Goal: Task Accomplishment & Management: Complete application form

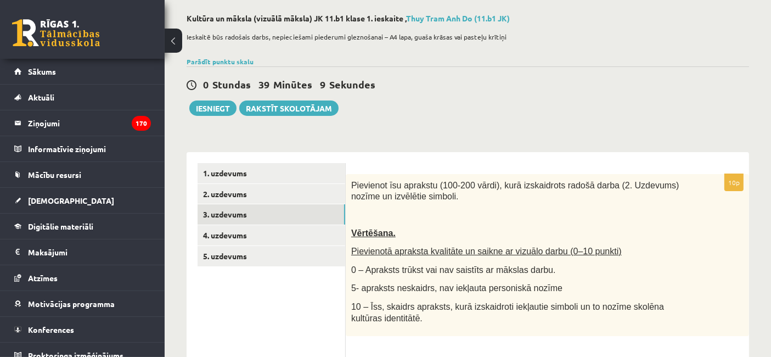
scroll to position [122, 0]
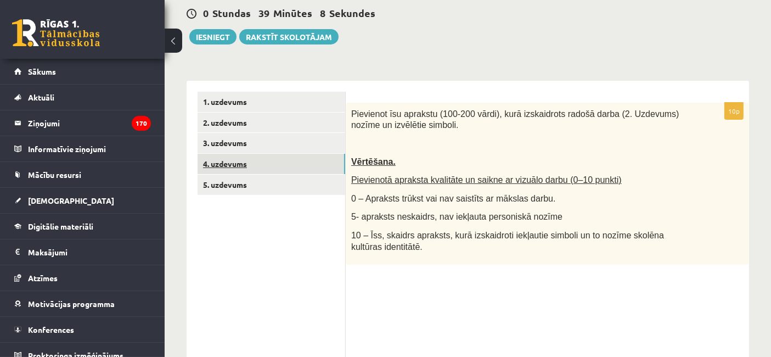
click at [278, 162] on link "4. uzdevums" at bounding box center [271, 164] width 148 height 20
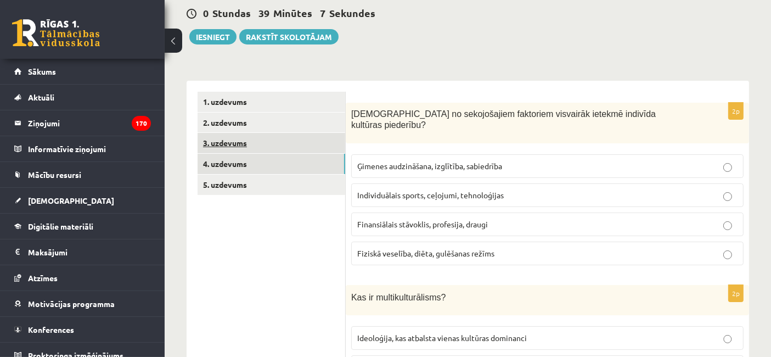
click at [274, 138] on link "3. uzdevums" at bounding box center [271, 143] width 148 height 20
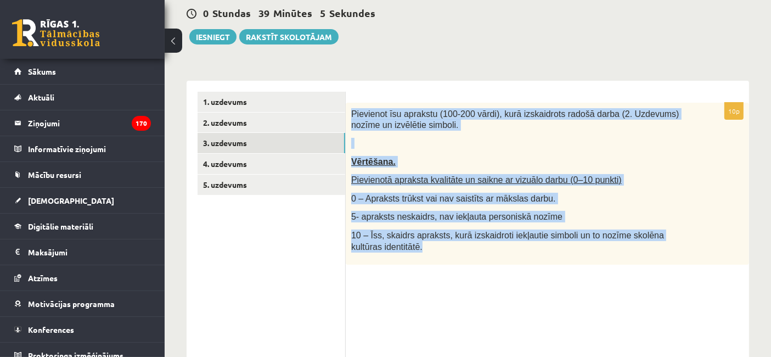
drag, startPoint x: 349, startPoint y: 110, endPoint x: 436, endPoint y: 277, distance: 187.9
click at [436, 277] on div "10p Pievienot īsu aprakstu (100-200 vārdi), kurā izskaidrots radošā darba (2. U…" at bounding box center [547, 254] width 403 height 302
copy div "Pievienot īsu aprakstu (100-200 vārdi), kurā izskaidrots radošā darba (2. Uzdev…"
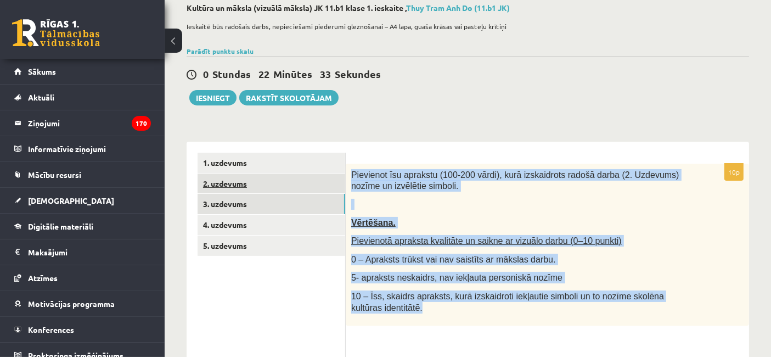
click at [303, 177] on link "2. uzdevums" at bounding box center [271, 183] width 148 height 20
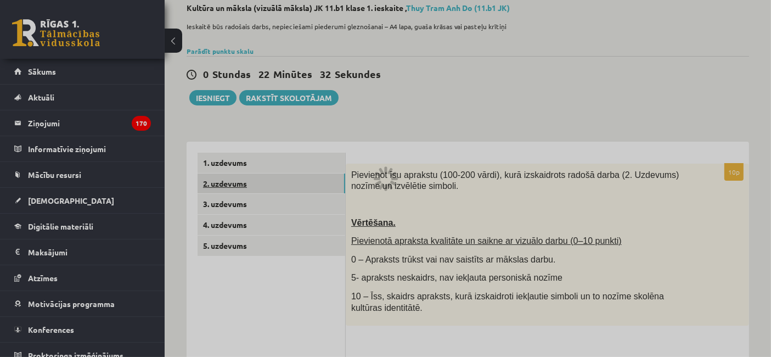
click at [301, 187] on div at bounding box center [385, 178] width 771 height 357
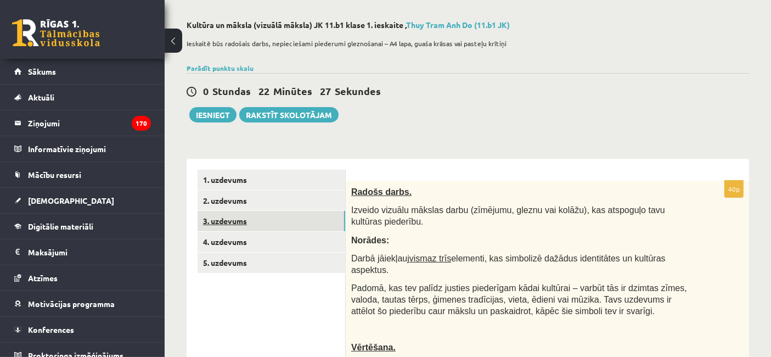
click at [229, 226] on link "3. uzdevums" at bounding box center [271, 221] width 148 height 20
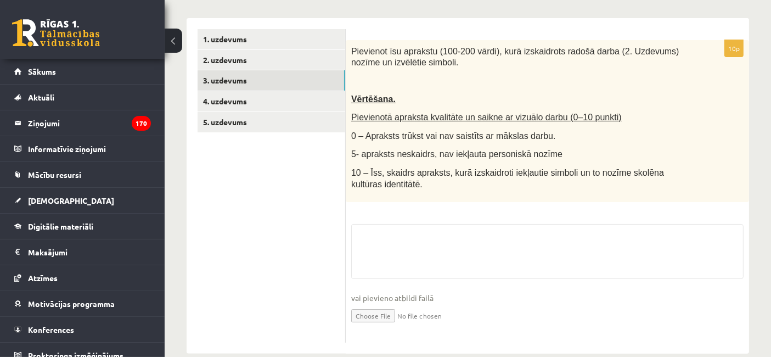
scroll to position [202, 0]
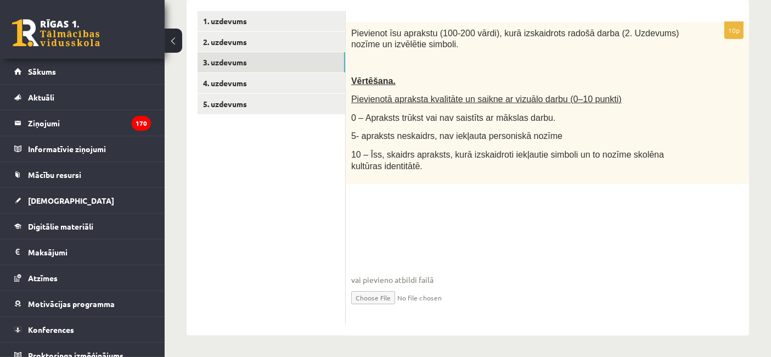
click at [390, 293] on input "file" at bounding box center [547, 296] width 392 height 22
type input "**********"
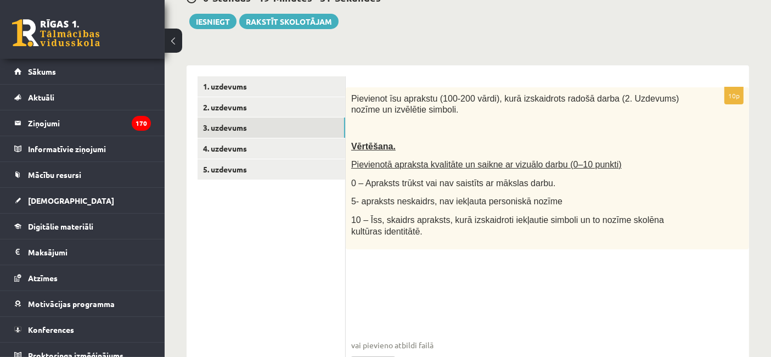
scroll to position [0, 0]
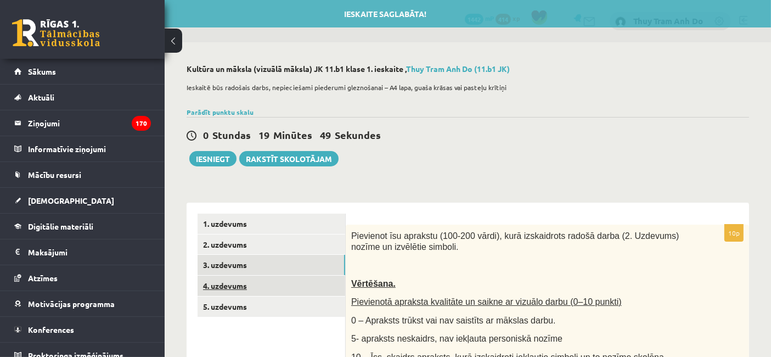
click at [222, 285] on link "4. uzdevums" at bounding box center [271, 285] width 148 height 20
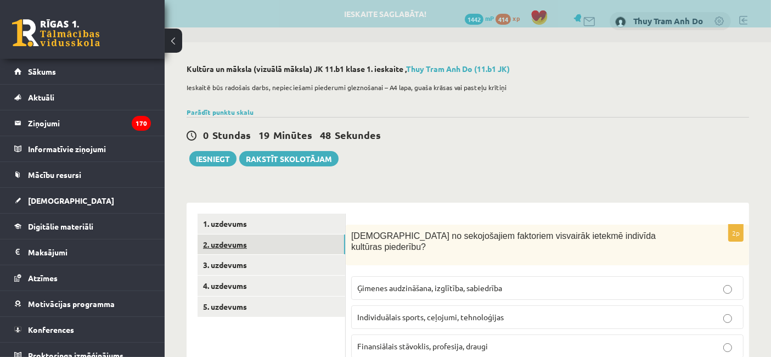
click at [233, 248] on link "2. uzdevums" at bounding box center [271, 244] width 148 height 20
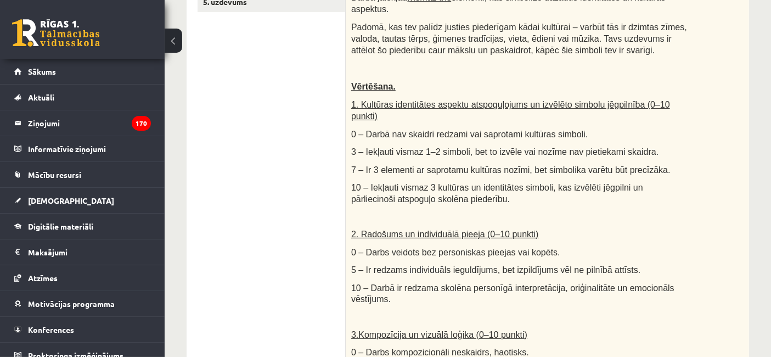
scroll to position [592, 0]
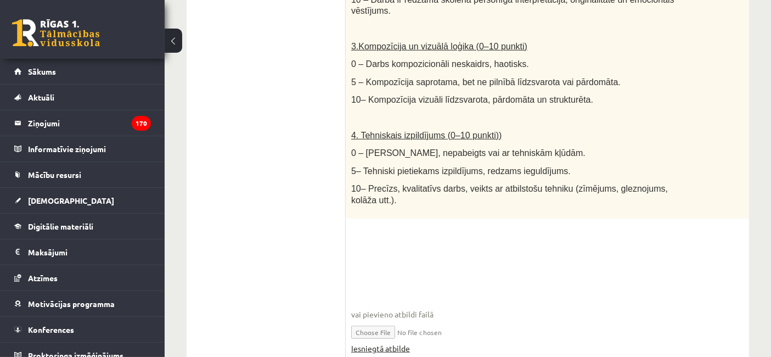
click at [381, 342] on link "Iesniegtā atbilde" at bounding box center [380, 348] width 59 height 12
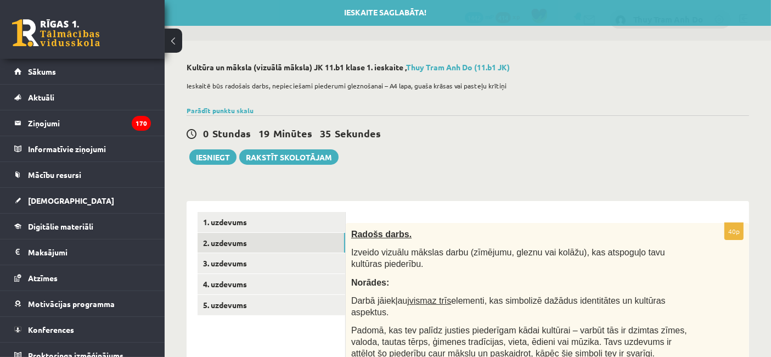
scroll to position [0, 0]
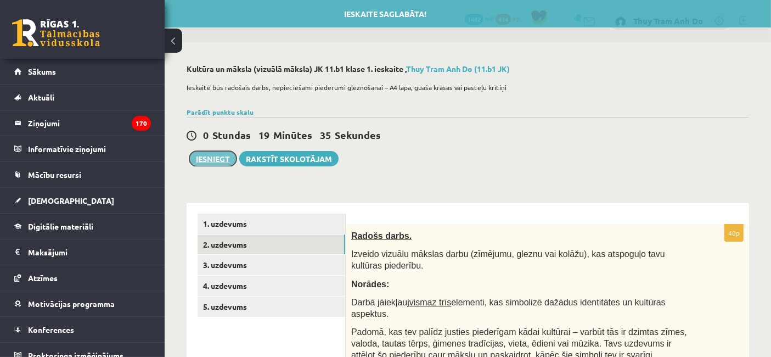
click at [204, 160] on button "Iesniegt" at bounding box center [212, 158] width 47 height 15
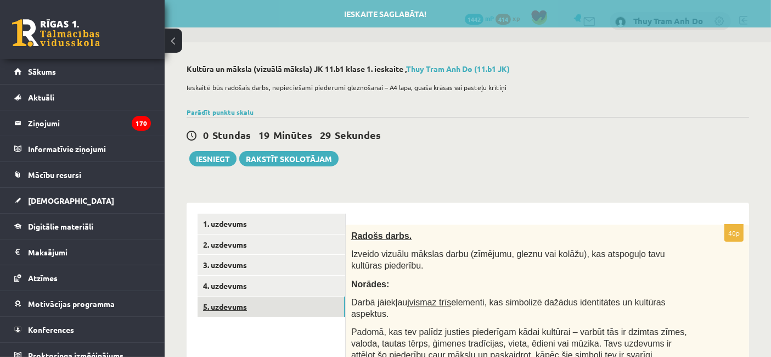
click at [289, 307] on link "5. uzdevums" at bounding box center [271, 306] width 148 height 20
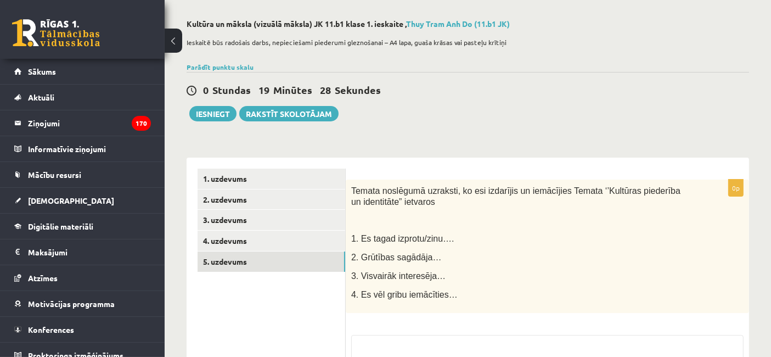
scroll to position [122, 0]
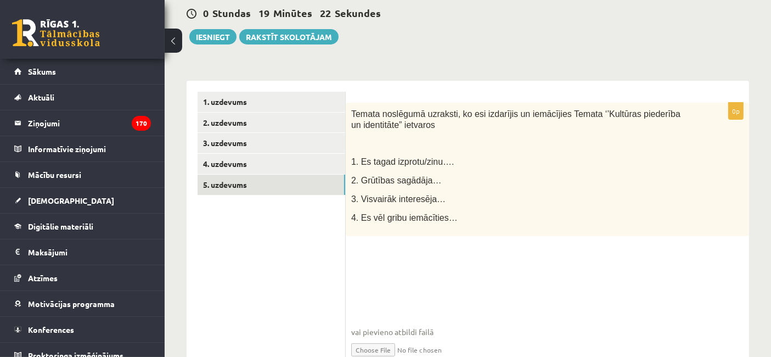
click at [207, 68] on div "**********" at bounding box center [468, 164] width 606 height 489
click at [208, 37] on button "Iesniegt" at bounding box center [212, 36] width 47 height 15
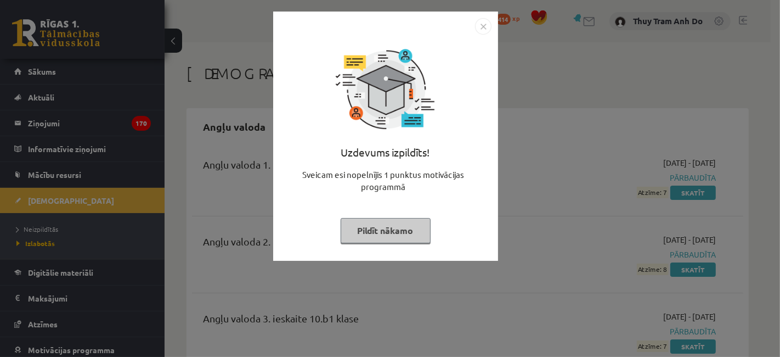
click at [401, 230] on button "Pildīt nākamo" at bounding box center [386, 230] width 90 height 25
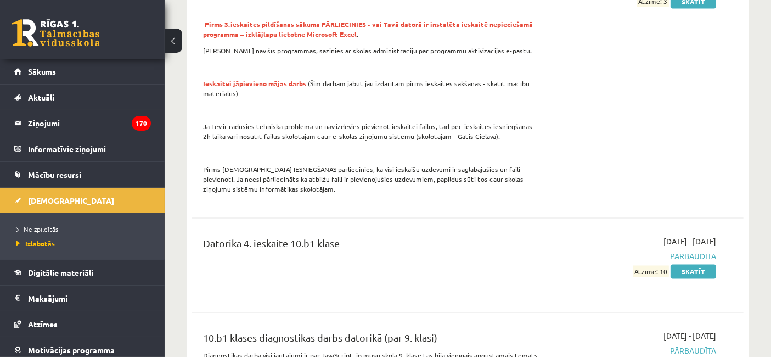
scroll to position [2133, 0]
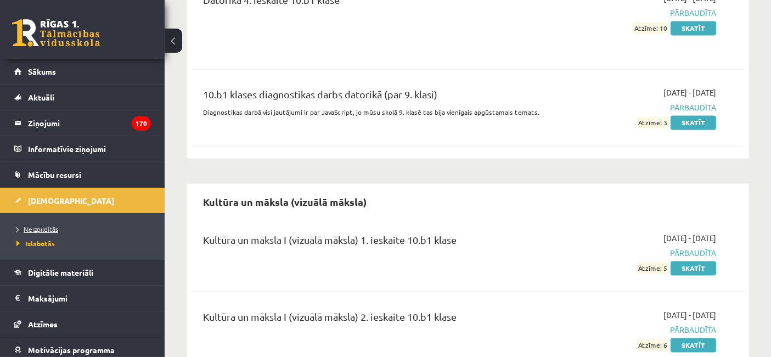
click at [42, 225] on span "Neizpildītās" at bounding box center [37, 228] width 42 height 9
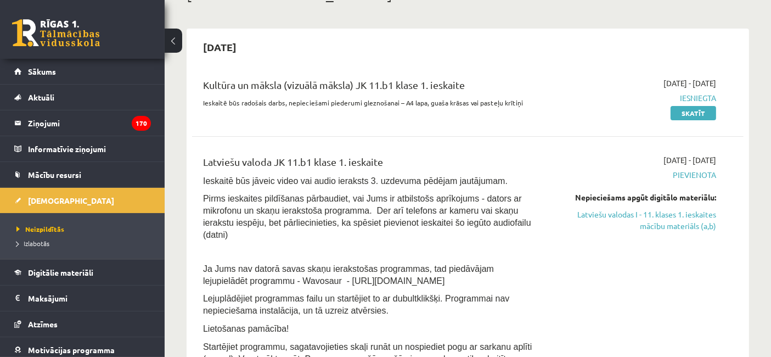
scroll to position [61, 0]
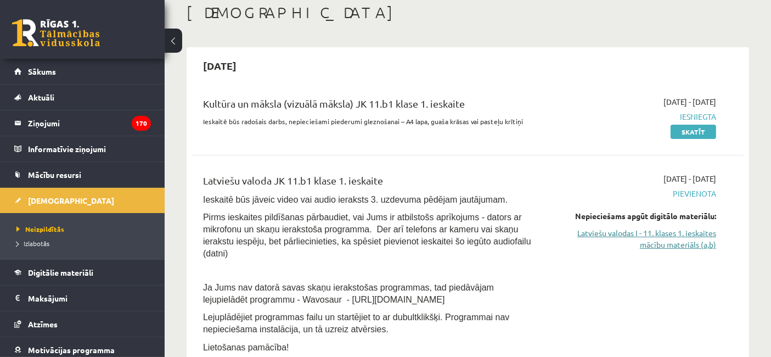
click at [686, 237] on link "Latviešu valodas I - 11. klases 1. ieskaites mācību materiāls (a,b)" at bounding box center [636, 238] width 160 height 23
click at [626, 231] on link "Latviešu valodas I - 11. klases 1. ieskaites mācību materiāls (a,b)" at bounding box center [636, 238] width 160 height 23
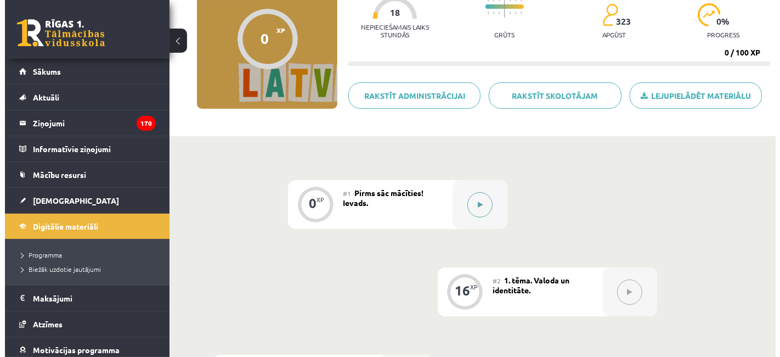
scroll to position [183, 0]
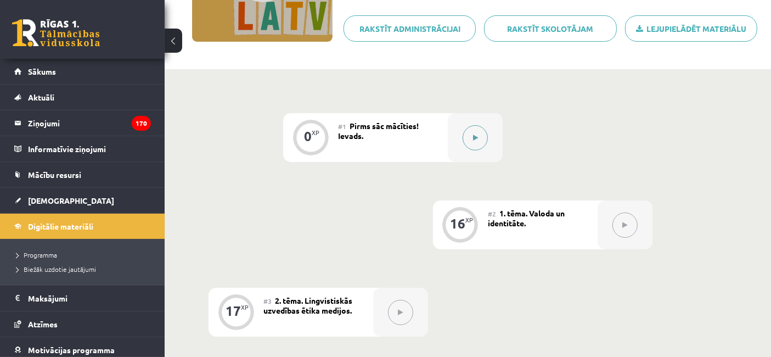
click at [490, 127] on div at bounding box center [475, 137] width 55 height 49
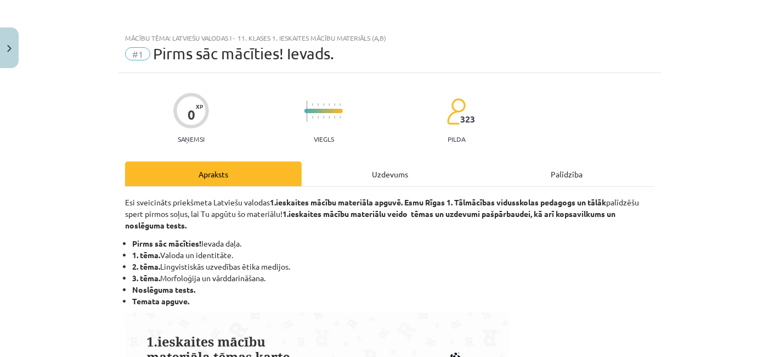
click at [390, 169] on div "Uzdevums" at bounding box center [390, 173] width 177 height 25
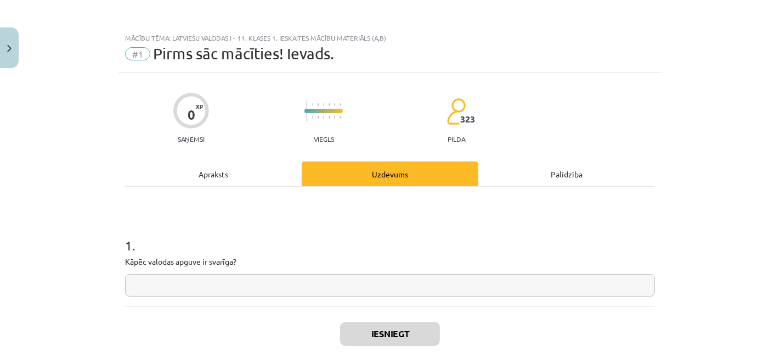
scroll to position [27, 0]
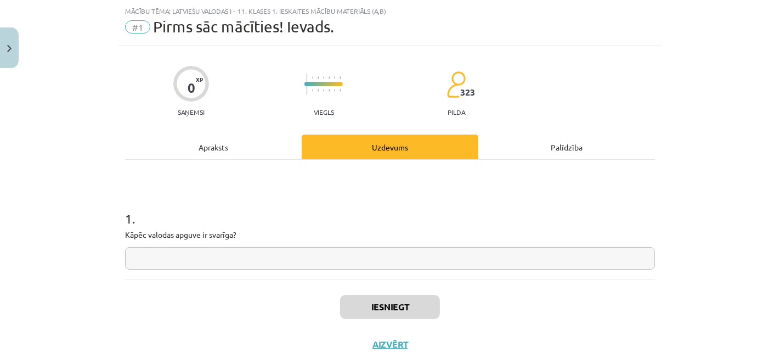
click at [301, 267] on input "text" at bounding box center [390, 258] width 530 height 22
type input "*"
click at [264, 134] on div "Apraksts" at bounding box center [213, 146] width 177 height 25
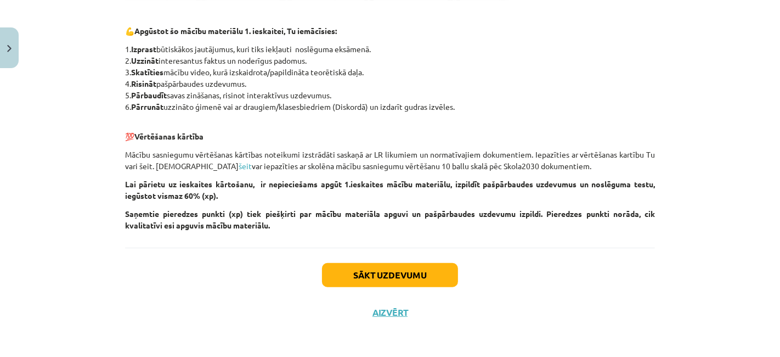
scroll to position [528, 0]
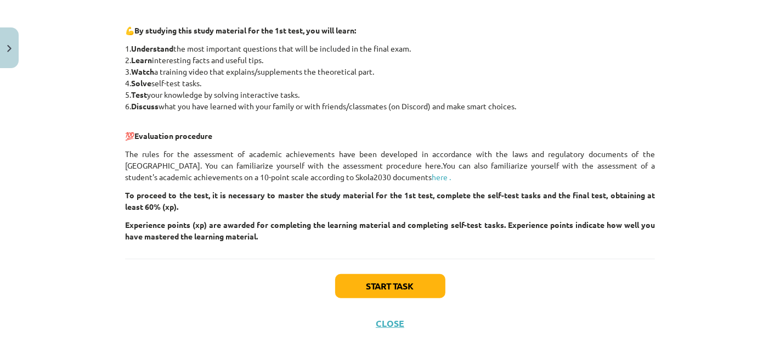
click at [200, 149] on font "The rules for the assessment of academic achievements have been developed in ac…" at bounding box center [390, 159] width 530 height 21
click at [432, 178] on font "here ." at bounding box center [441, 177] width 19 height 10
